Goal: Information Seeking & Learning: Find specific fact

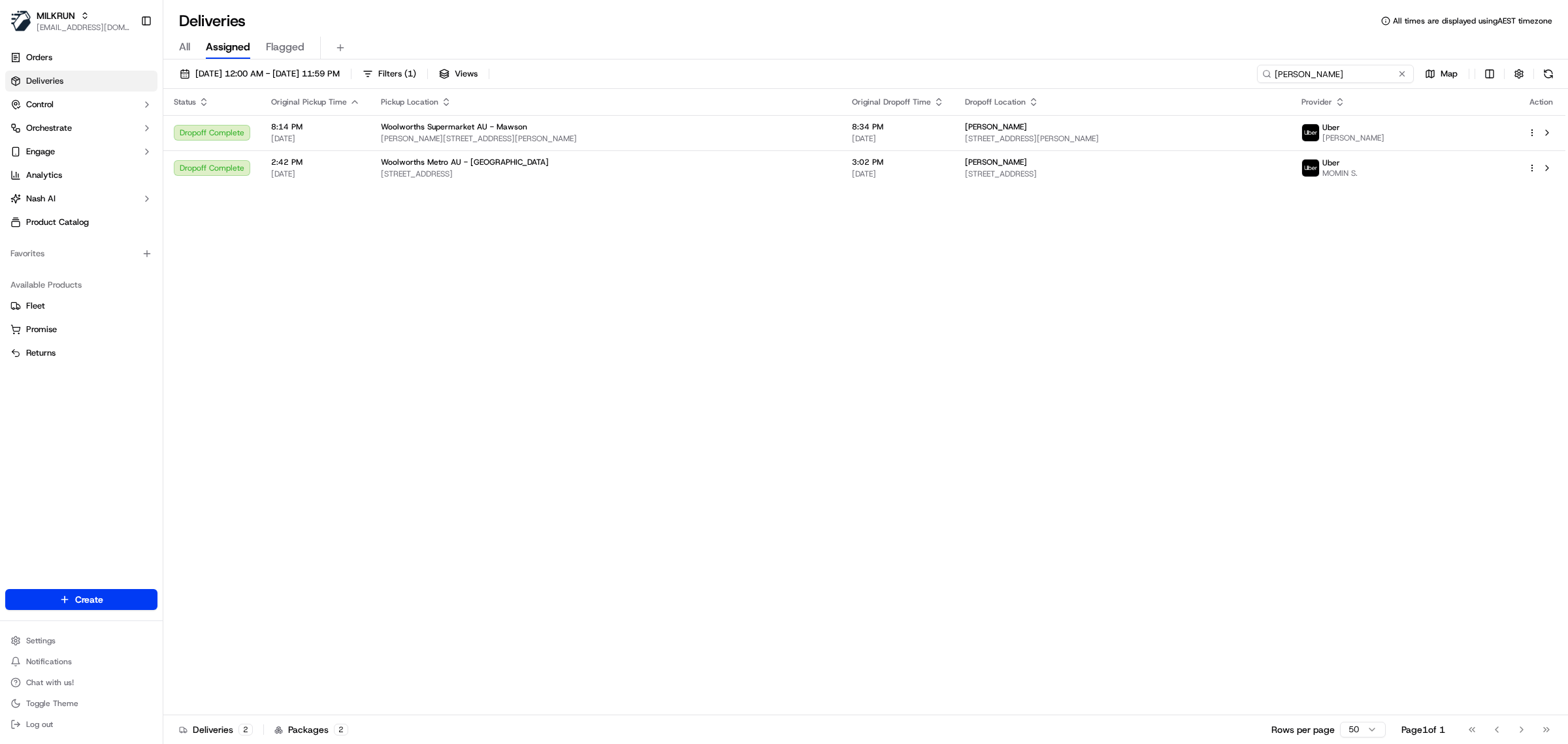
click at [1350, 66] on input "[PERSON_NAME]" at bounding box center [1335, 73] width 157 height 19
paste input "[PERSON_NAME] E"
type input "[PERSON_NAME] E"
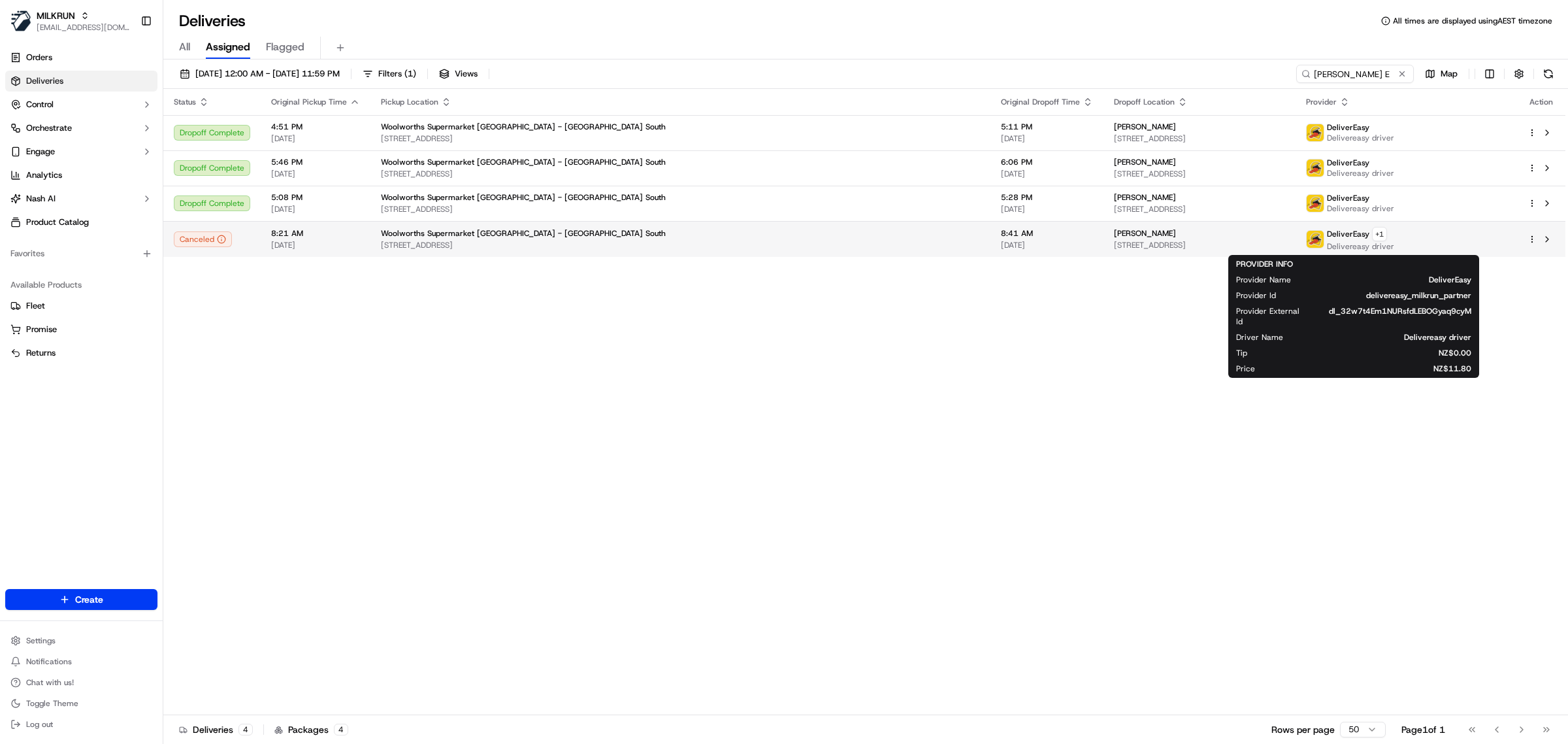
click at [1210, 237] on div "[PERSON_NAME]" at bounding box center [1200, 233] width 171 height 10
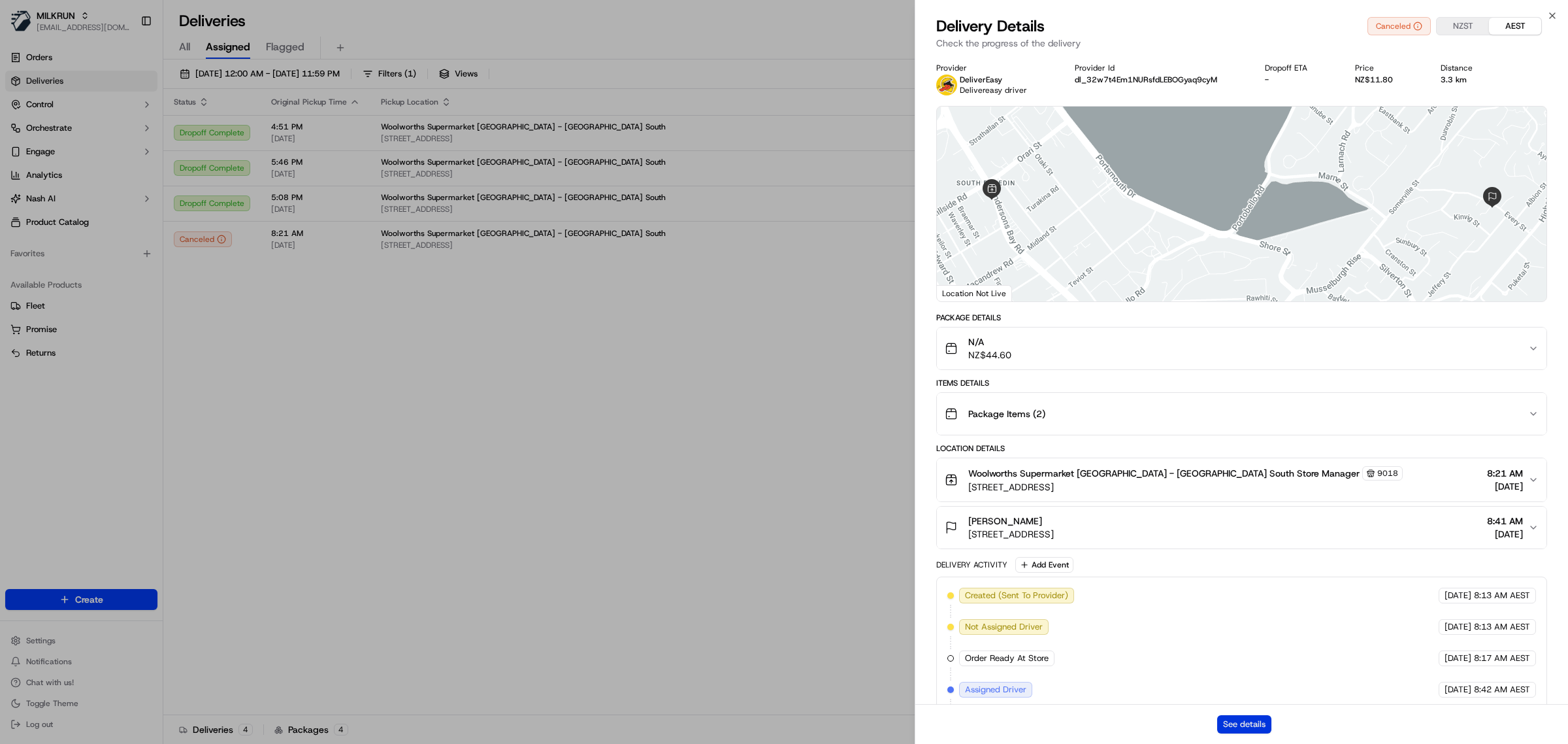
click at [1252, 728] on button "See details" at bounding box center [1244, 724] width 54 height 19
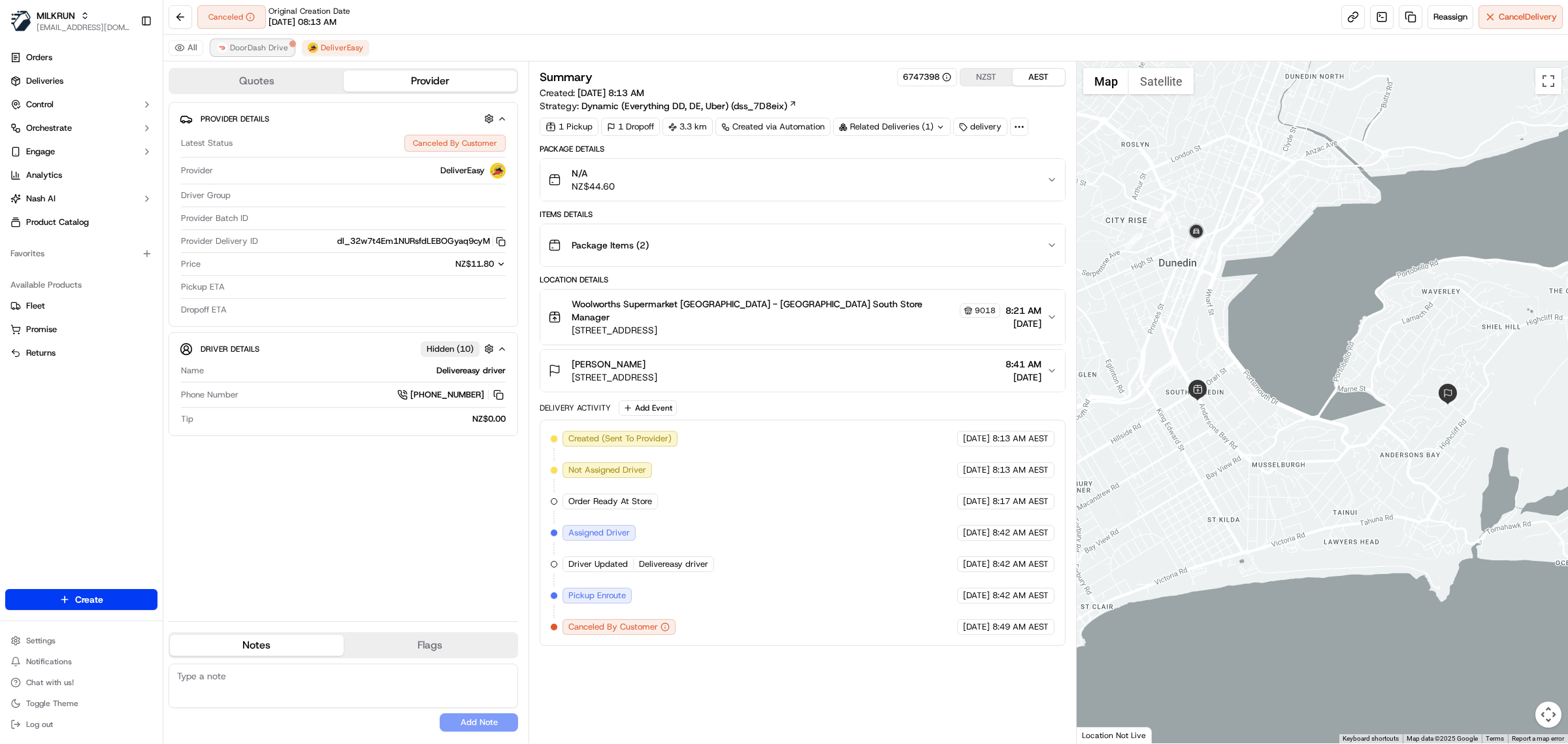
click at [282, 43] on span "DoorDash Drive" at bounding box center [259, 48] width 58 height 10
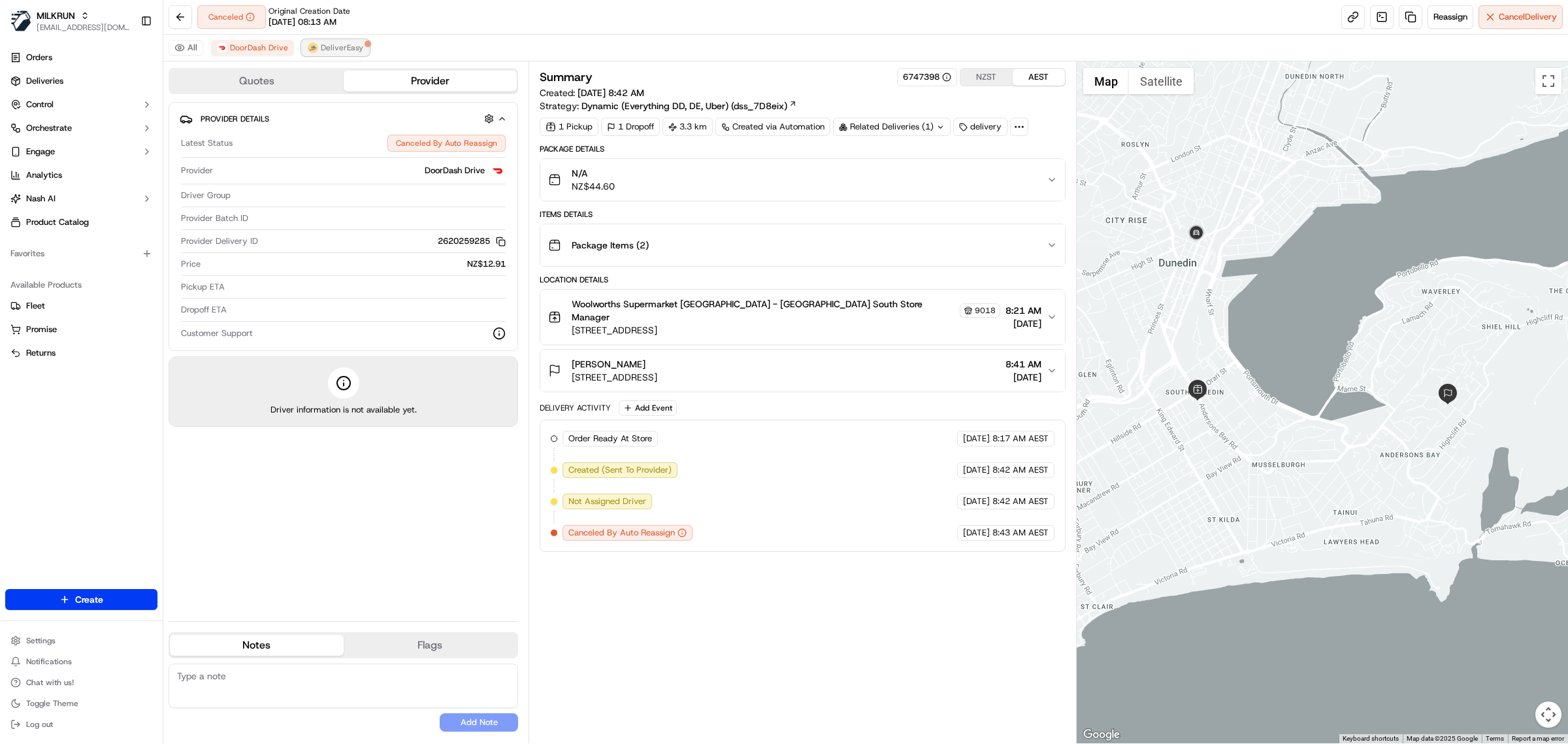
click at [317, 40] on button "DeliverEasy" at bounding box center [336, 47] width 68 height 15
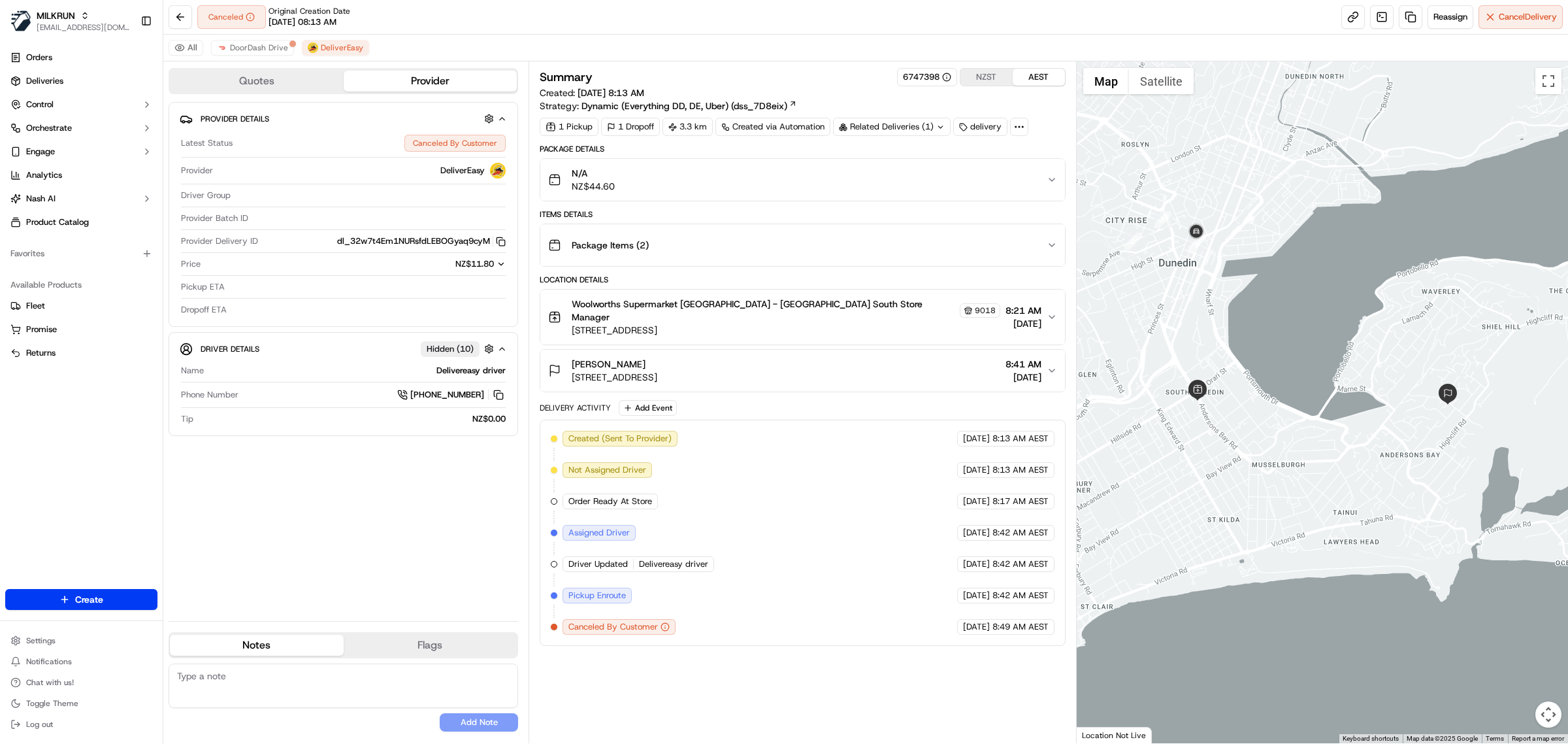
click at [800, 376] on button "Priscilla Ebenezer 72 Every Street, Andersons Bay, Otago 9013, NZ 8:41 AM 20/09…" at bounding box center [803, 371] width 525 height 42
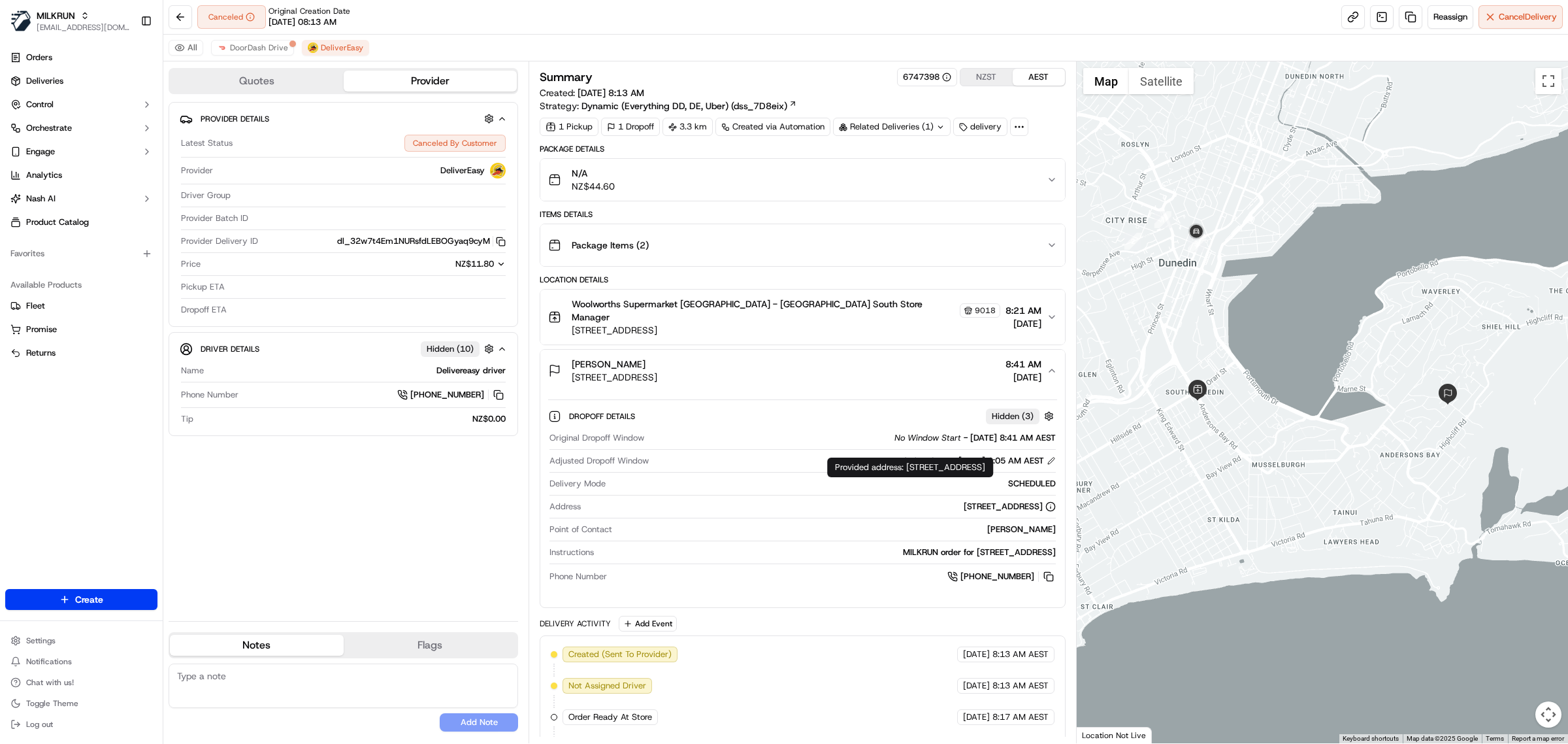
click at [1018, 524] on div "[PERSON_NAME]" at bounding box center [836, 530] width 438 height 12
copy div "[PERSON_NAME]"
